Goal: Find specific page/section: Find specific page/section

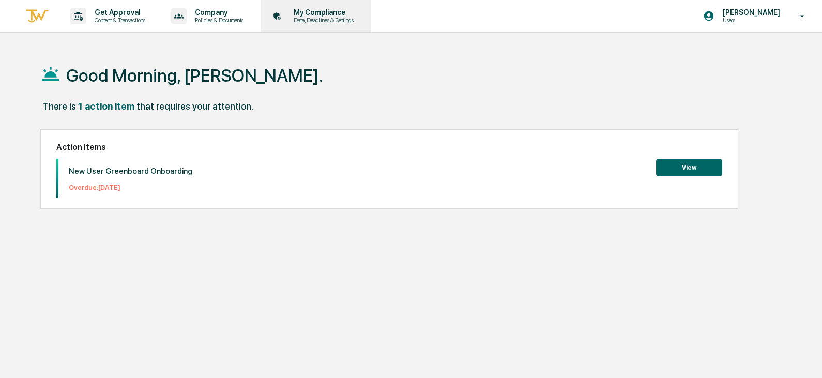
click at [325, 11] on p "My Compliance" at bounding box center [322, 12] width 73 height 8
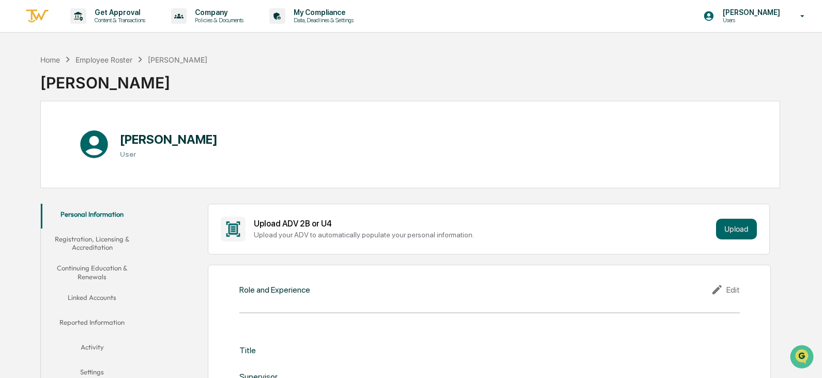
click at [89, 240] on button "Registration, Licensing & Accreditation" at bounding box center [92, 243] width 103 height 29
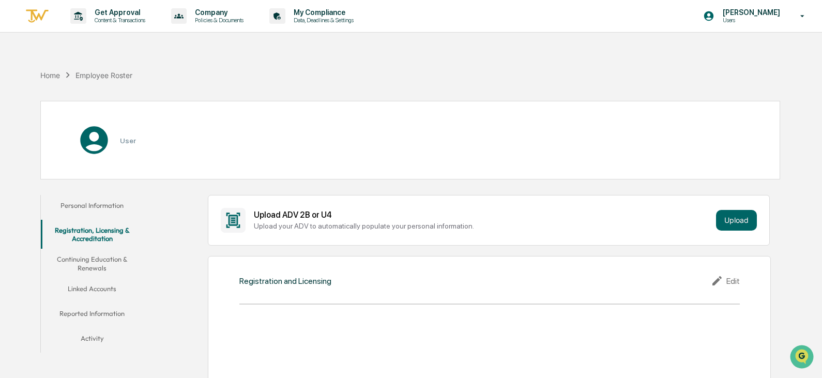
click at [85, 262] on button "Continuing Education & Renewals" at bounding box center [92, 263] width 103 height 29
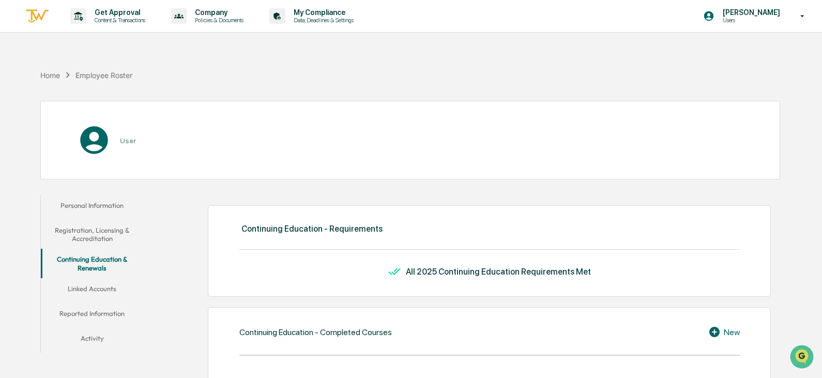
click at [86, 287] on button "Linked Accounts" at bounding box center [92, 290] width 103 height 25
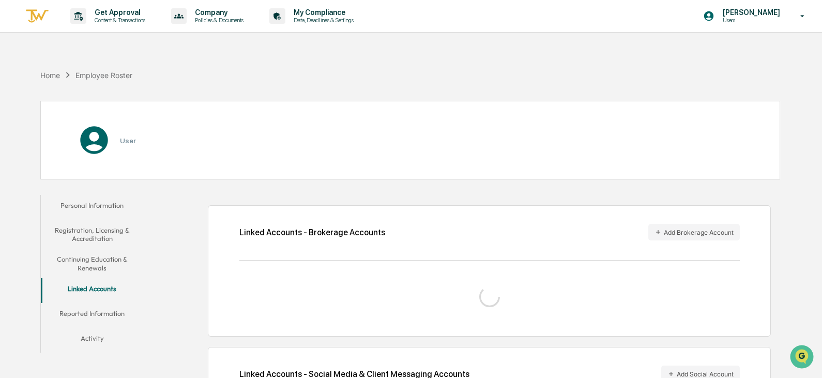
click at [81, 311] on button "Reported Information" at bounding box center [92, 315] width 103 height 25
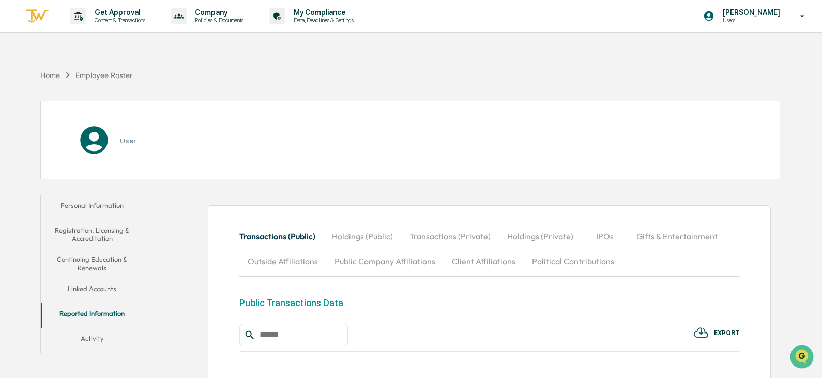
click at [91, 339] on button "Activity" at bounding box center [92, 340] width 103 height 25
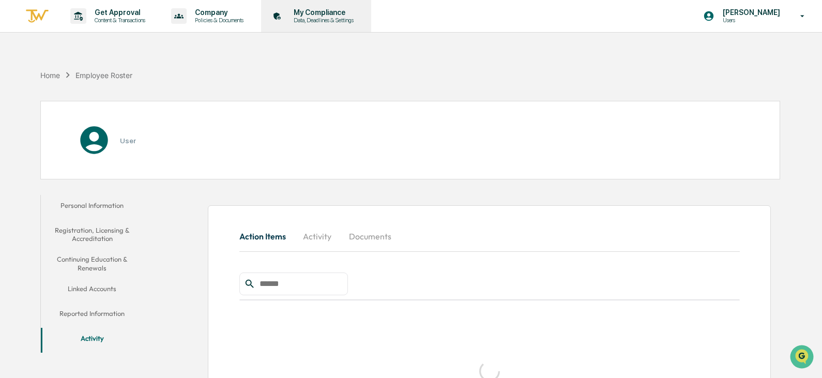
click at [311, 15] on p "My Compliance" at bounding box center [322, 12] width 73 height 8
